Goal: Find specific page/section: Find specific page/section

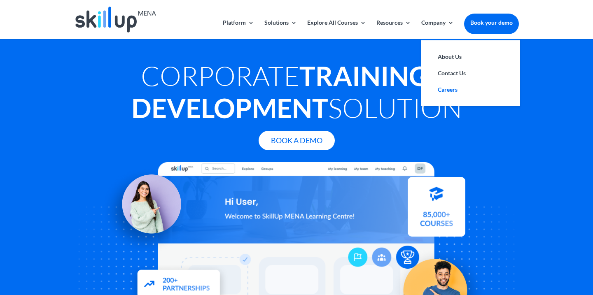
click at [442, 90] on link "Careers" at bounding box center [471, 90] width 82 height 16
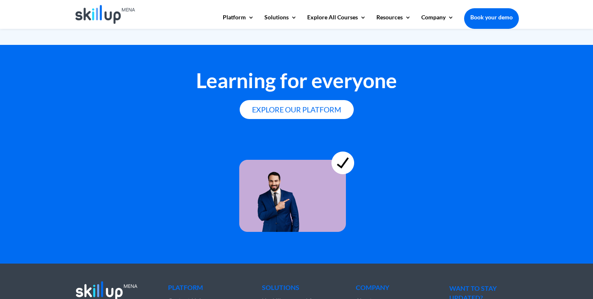
scroll to position [2304, 0]
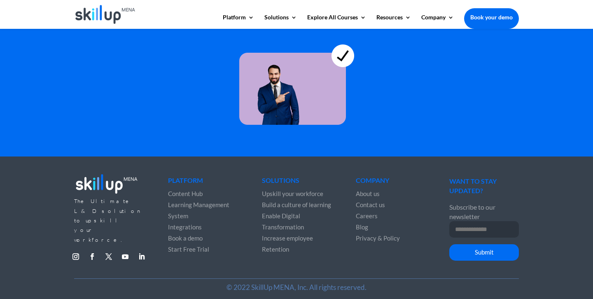
click at [467, 104] on div at bounding box center [296, 76] width 593 height 96
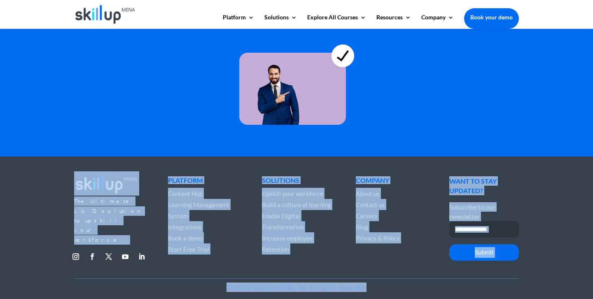
drag, startPoint x: 61, startPoint y: 180, endPoint x: 378, endPoint y: 285, distance: 334.0
click at [378, 285] on div "The Ultimate L&D solution to upskill your workforce. Follow Follow Follow Follo…" at bounding box center [296, 230] width 593 height 147
click at [378, 285] on p "© 2022 SkillUp MENA, Inc. All rights reserved." at bounding box center [296, 287] width 445 height 9
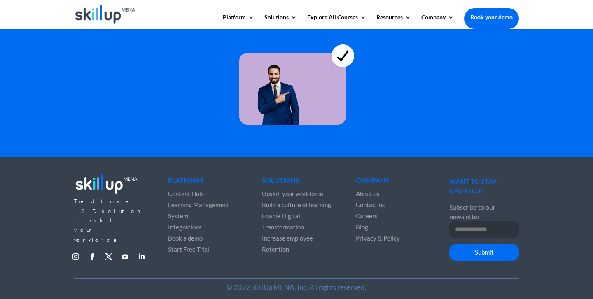
click at [400, 264] on div "The Ultimate L&D solution to upskill your workforce. Follow Follow Follow Follo…" at bounding box center [296, 219] width 445 height 119
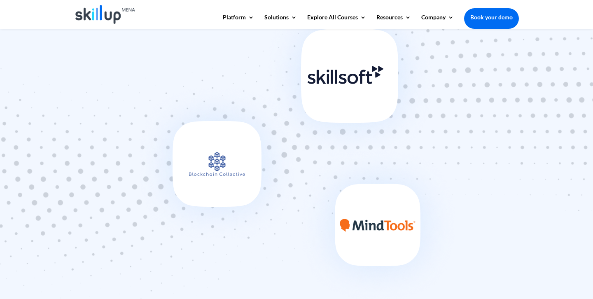
scroll to position [504, 0]
